Goal: Check status: Check status

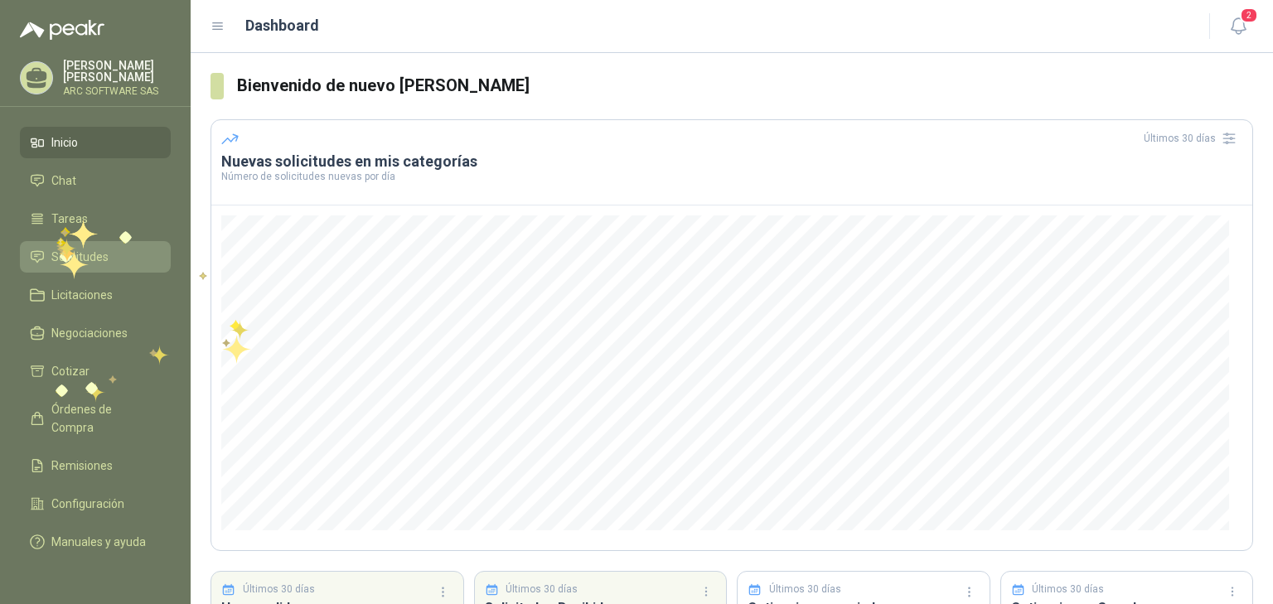
click at [61, 251] on span "Solicitudes" at bounding box center [79, 257] width 57 height 18
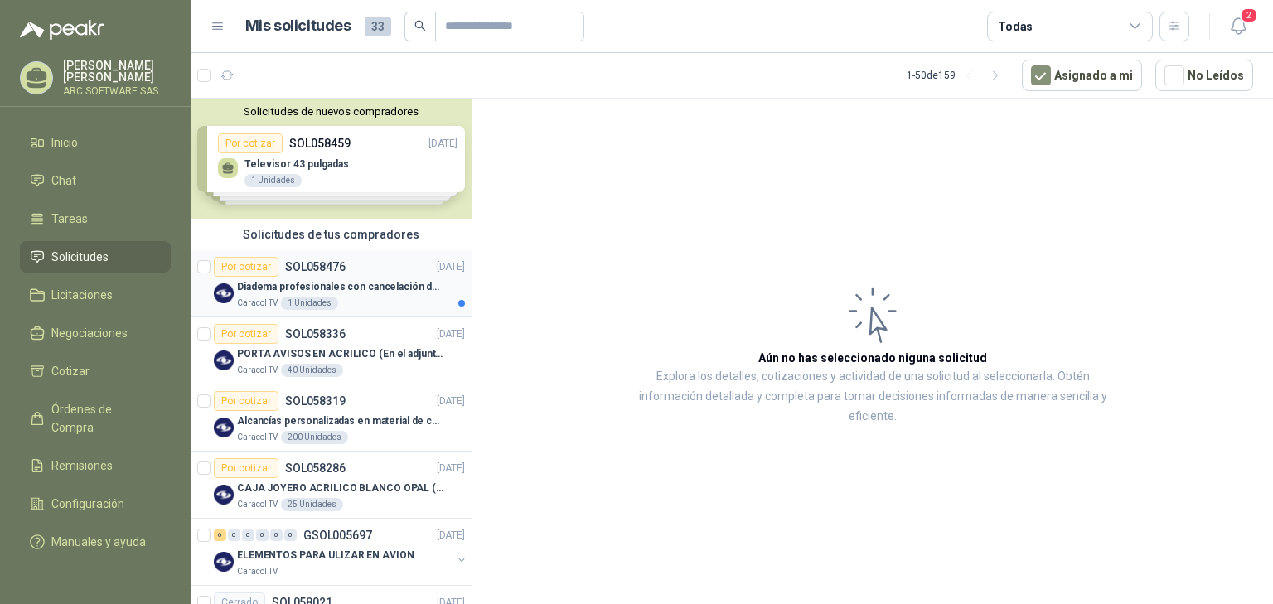
click at [329, 264] on p "SOL058476" at bounding box center [315, 267] width 61 height 12
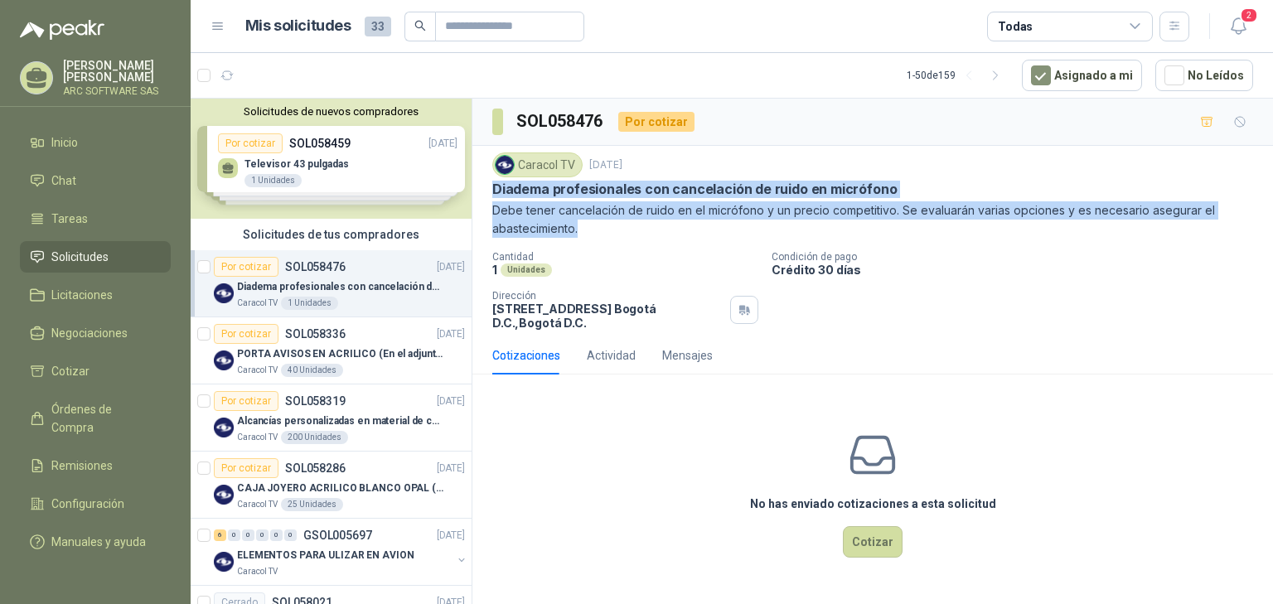
drag, startPoint x: 600, startPoint y: 230, endPoint x: 475, endPoint y: 189, distance: 131.6
click at [475, 189] on div "Caracol TV [DATE] Diadema profesionales con cancelación de ruido en micrófono D…" at bounding box center [872, 241] width 801 height 191
copy div "Diadema profesionales con cancelación de ruido en micrófono Debe tener cancelac…"
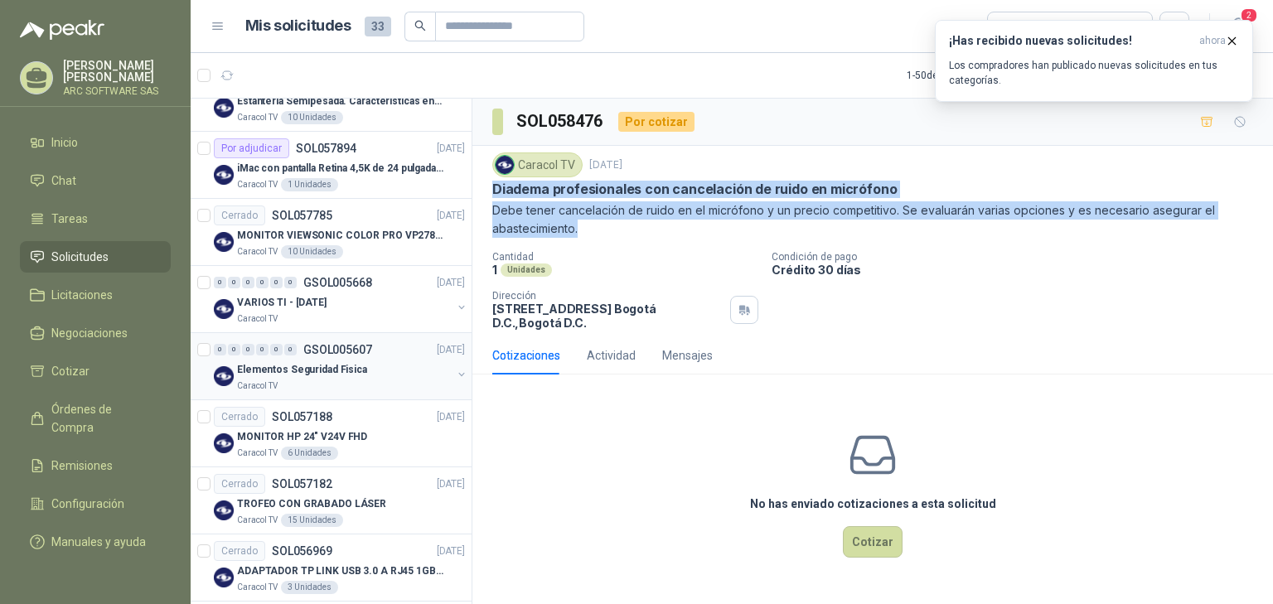
scroll to position [663, 0]
